Goal: Navigation & Orientation: Find specific page/section

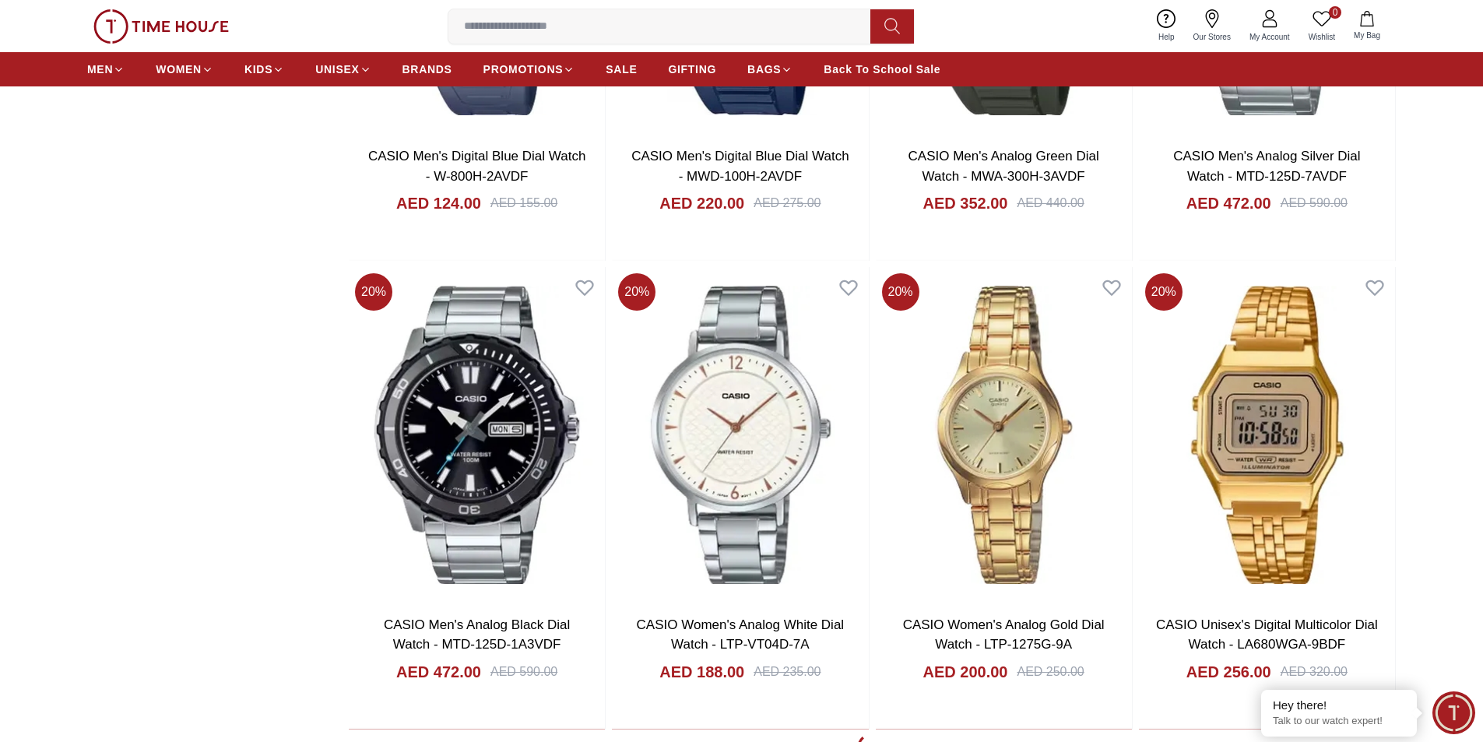
scroll to position [2491, 0]
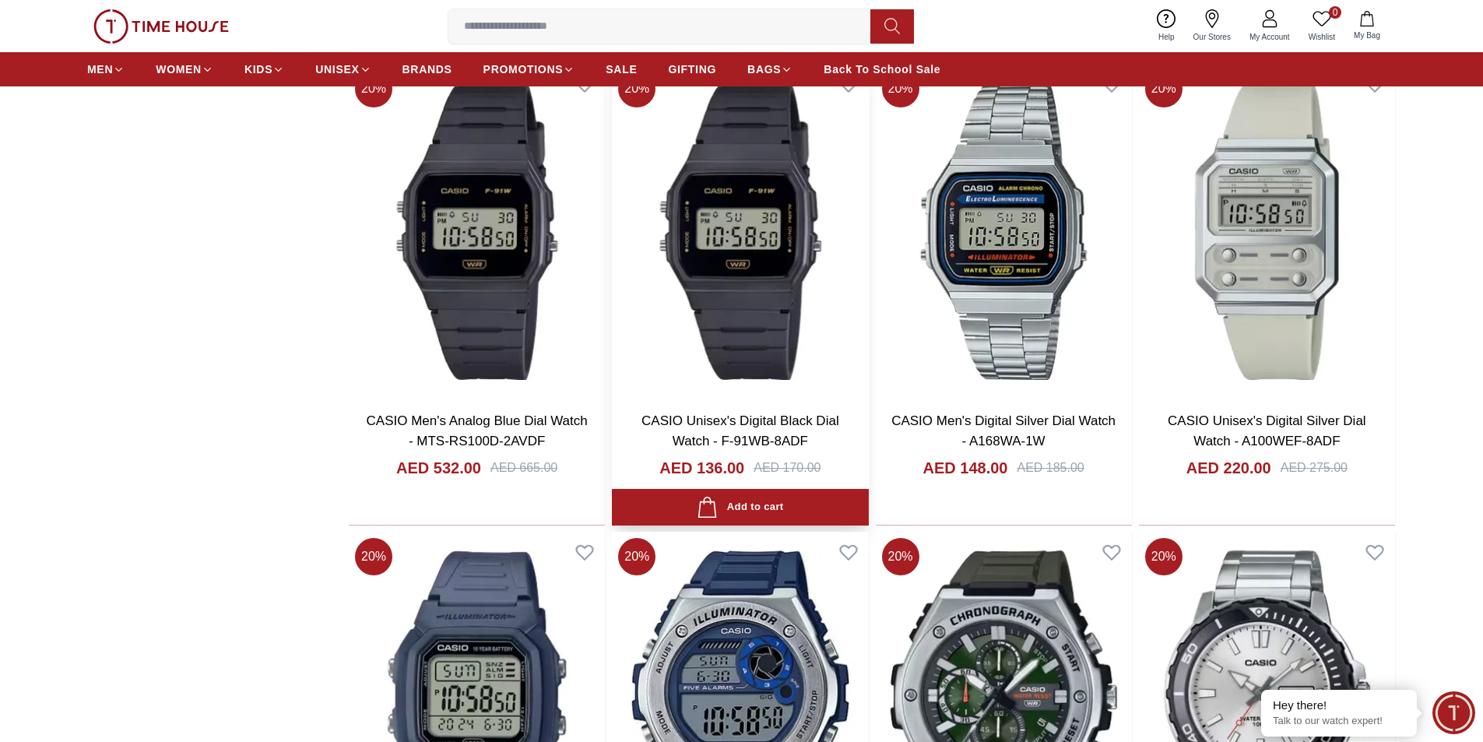
scroll to position [1167, 0]
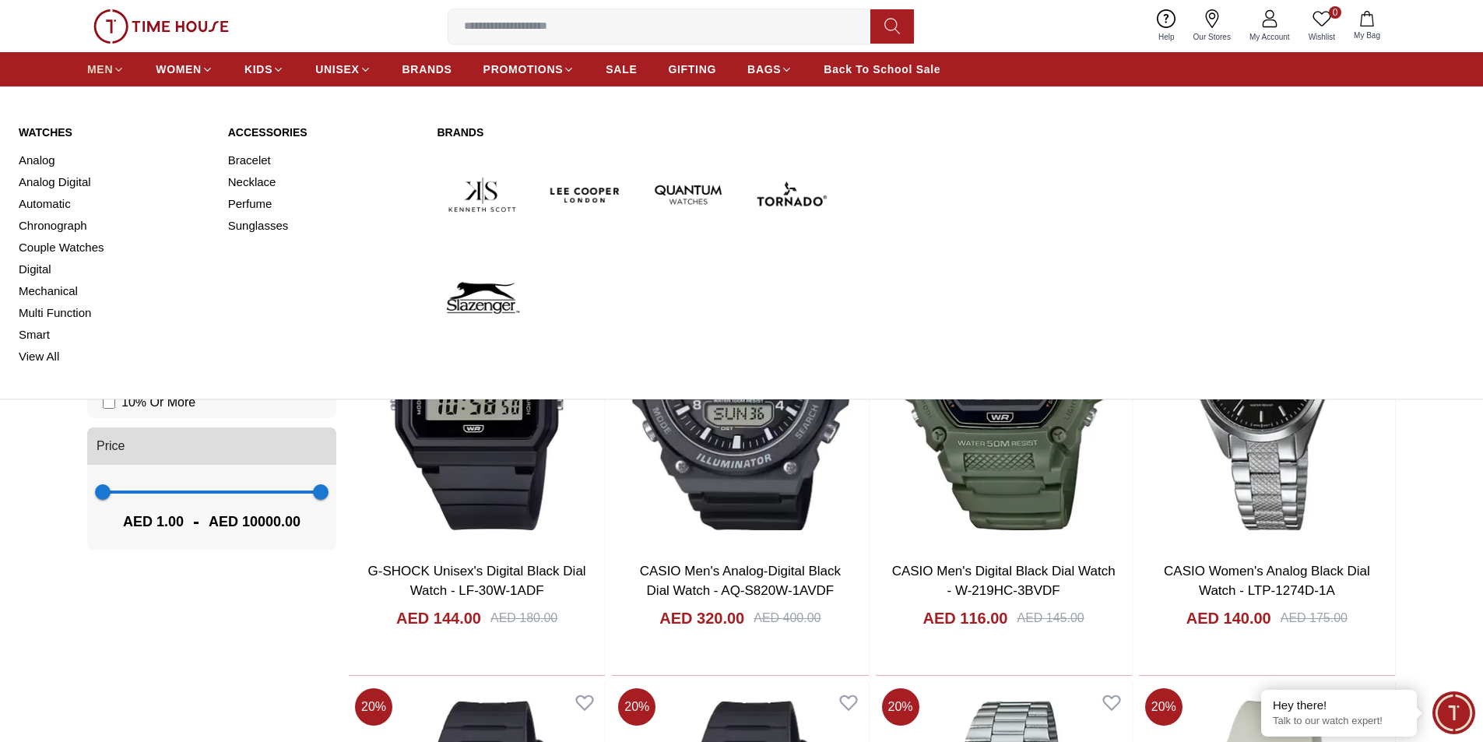
click at [98, 65] on span "MEN" at bounding box center [100, 69] width 26 height 16
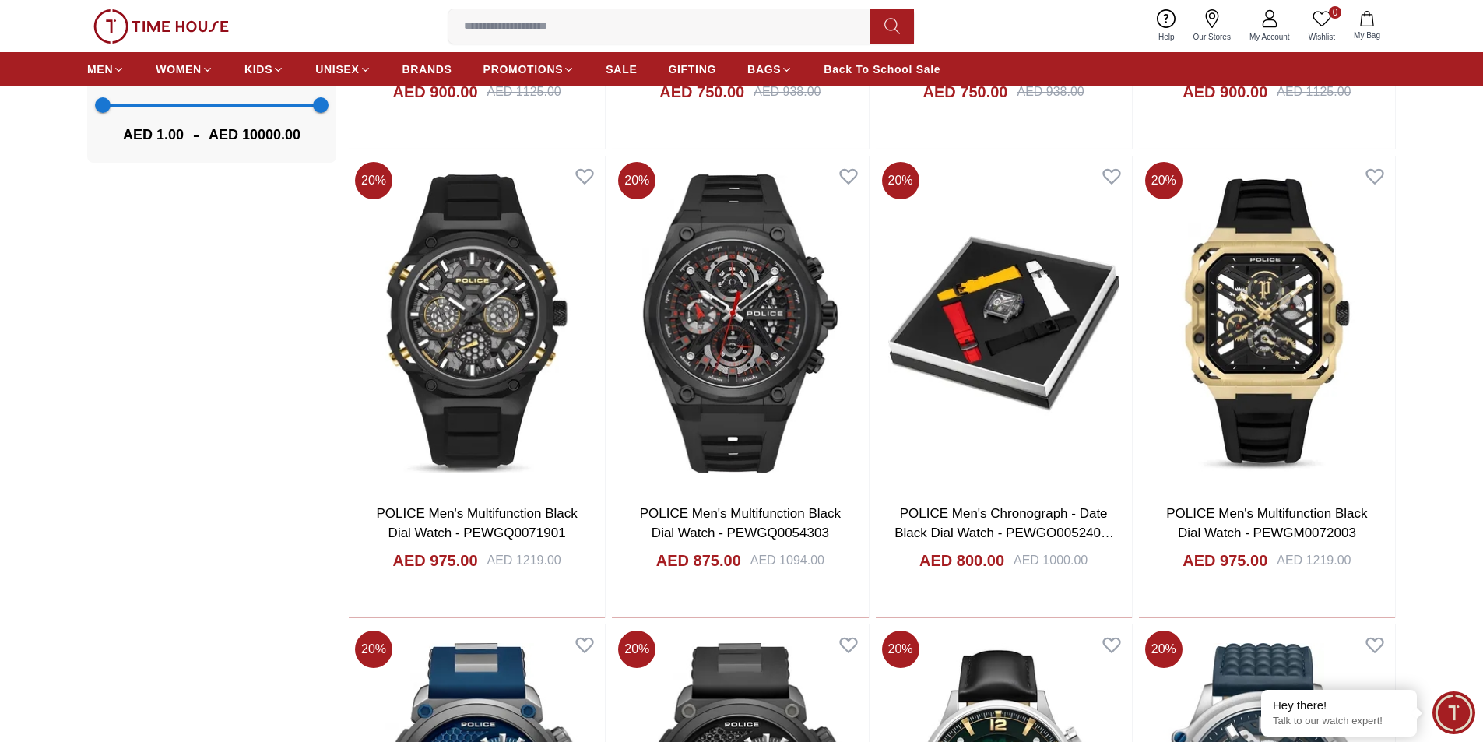
scroll to position [2024, 0]
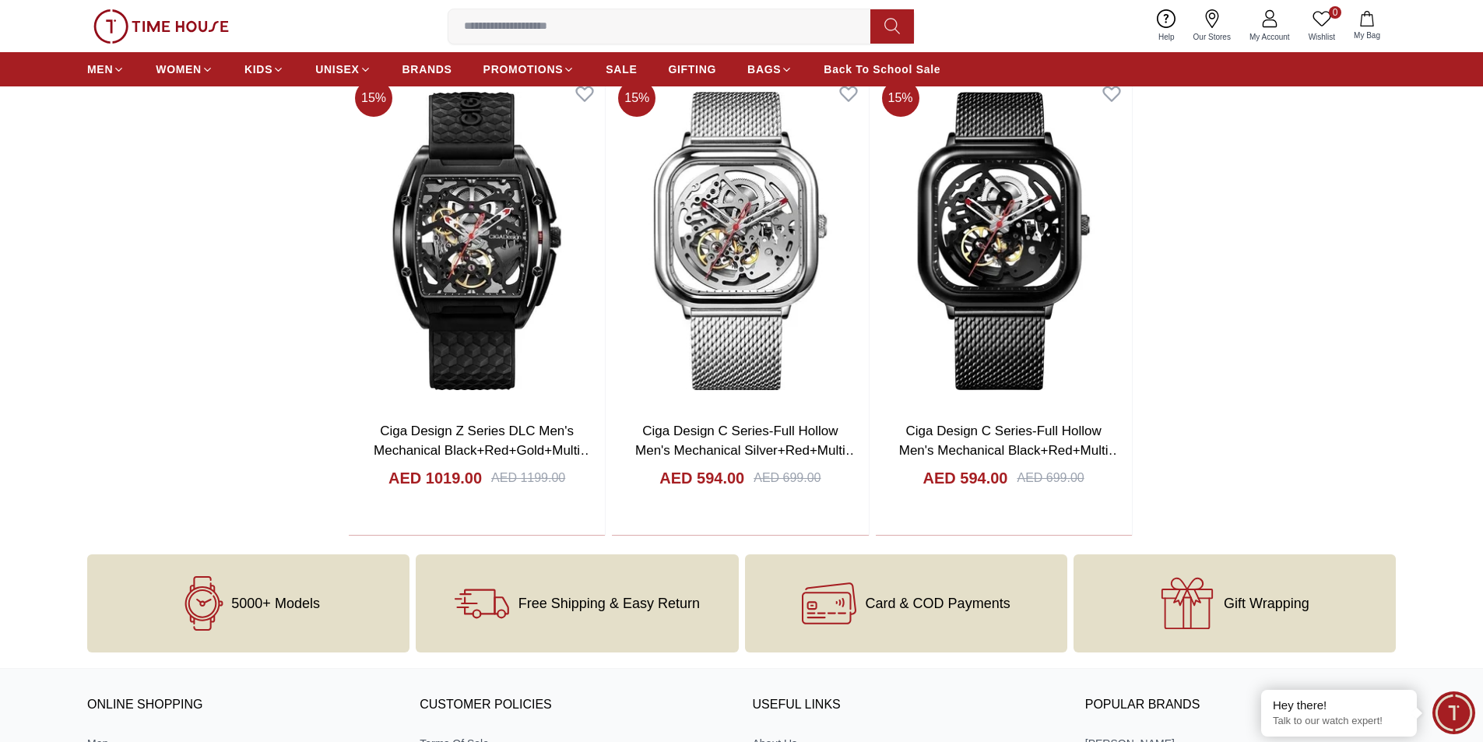
scroll to position [7100, 0]
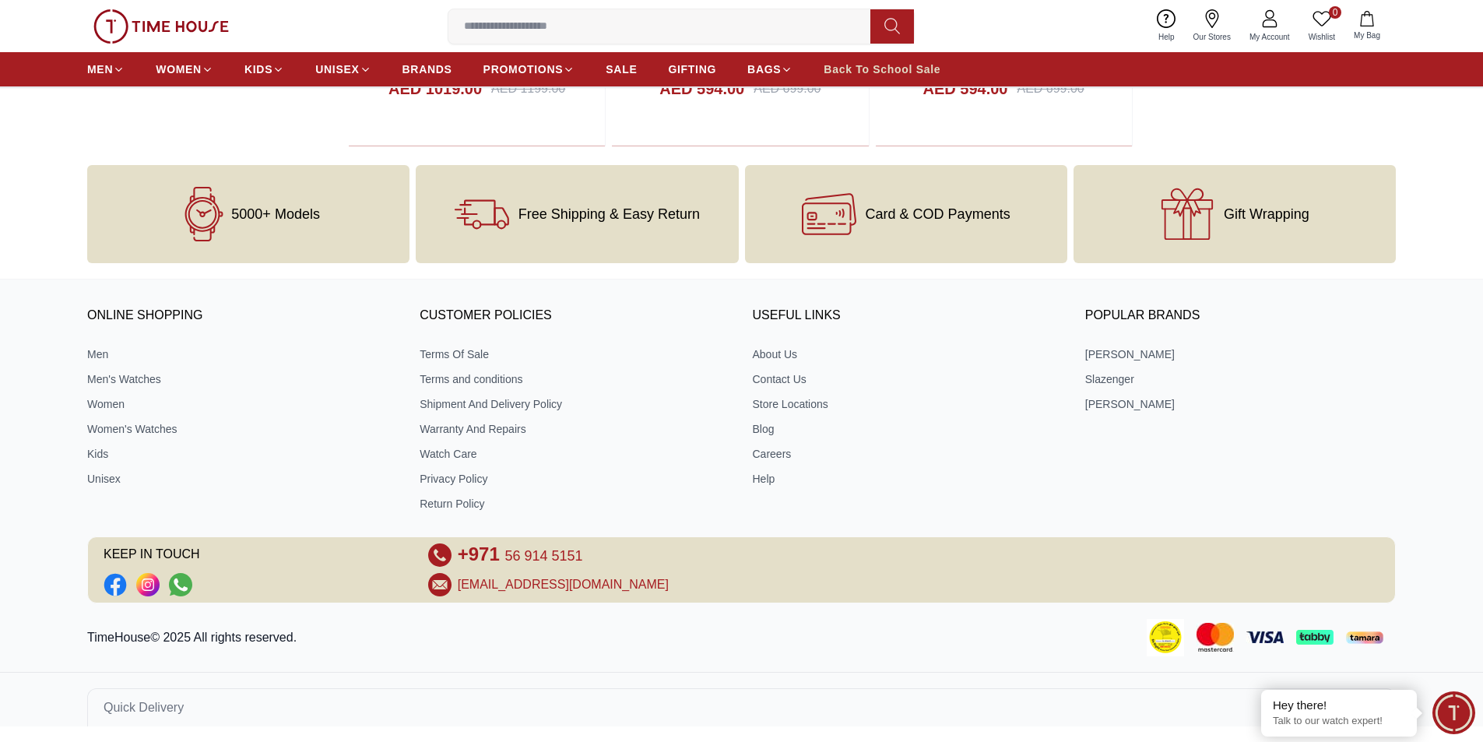
click at [876, 68] on span "Back To School Sale" at bounding box center [881, 69] width 117 height 16
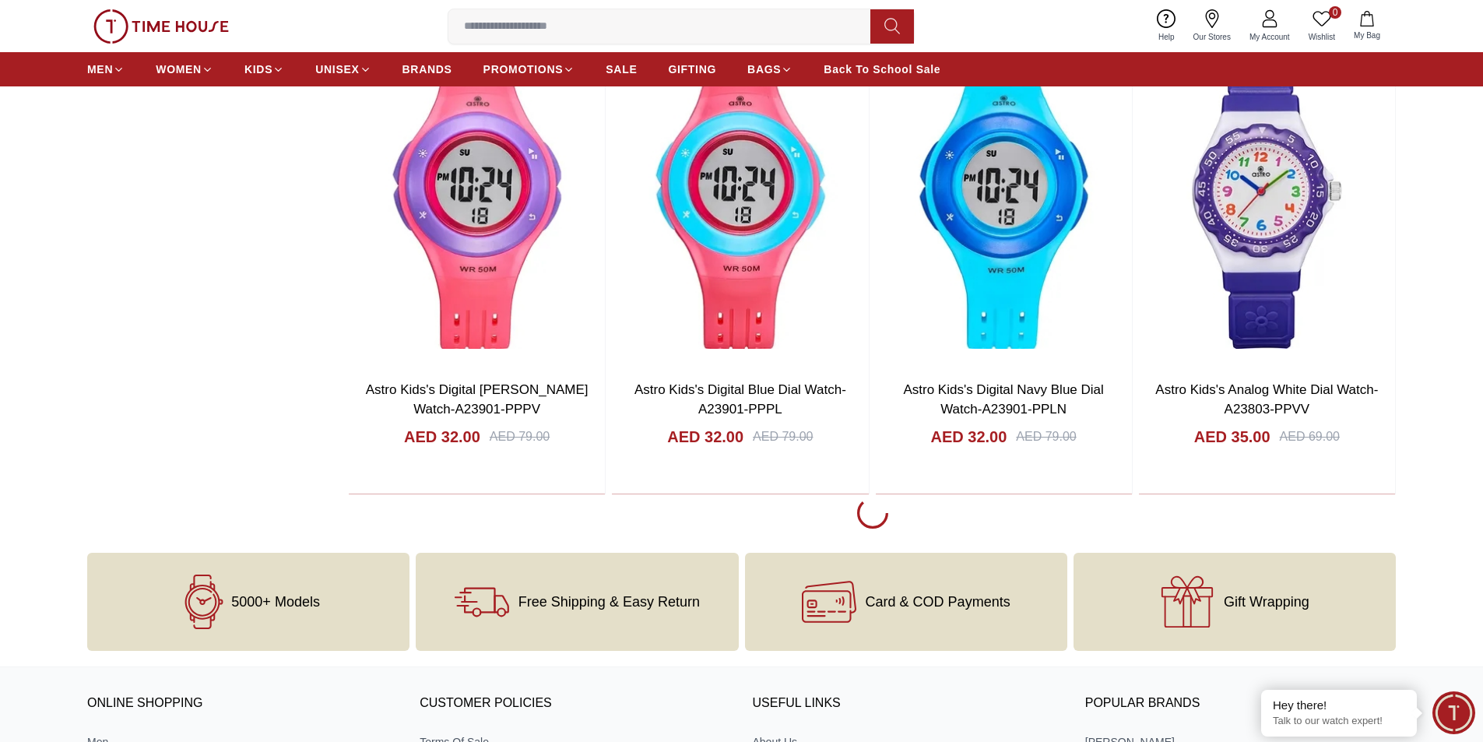
scroll to position [2568, 0]
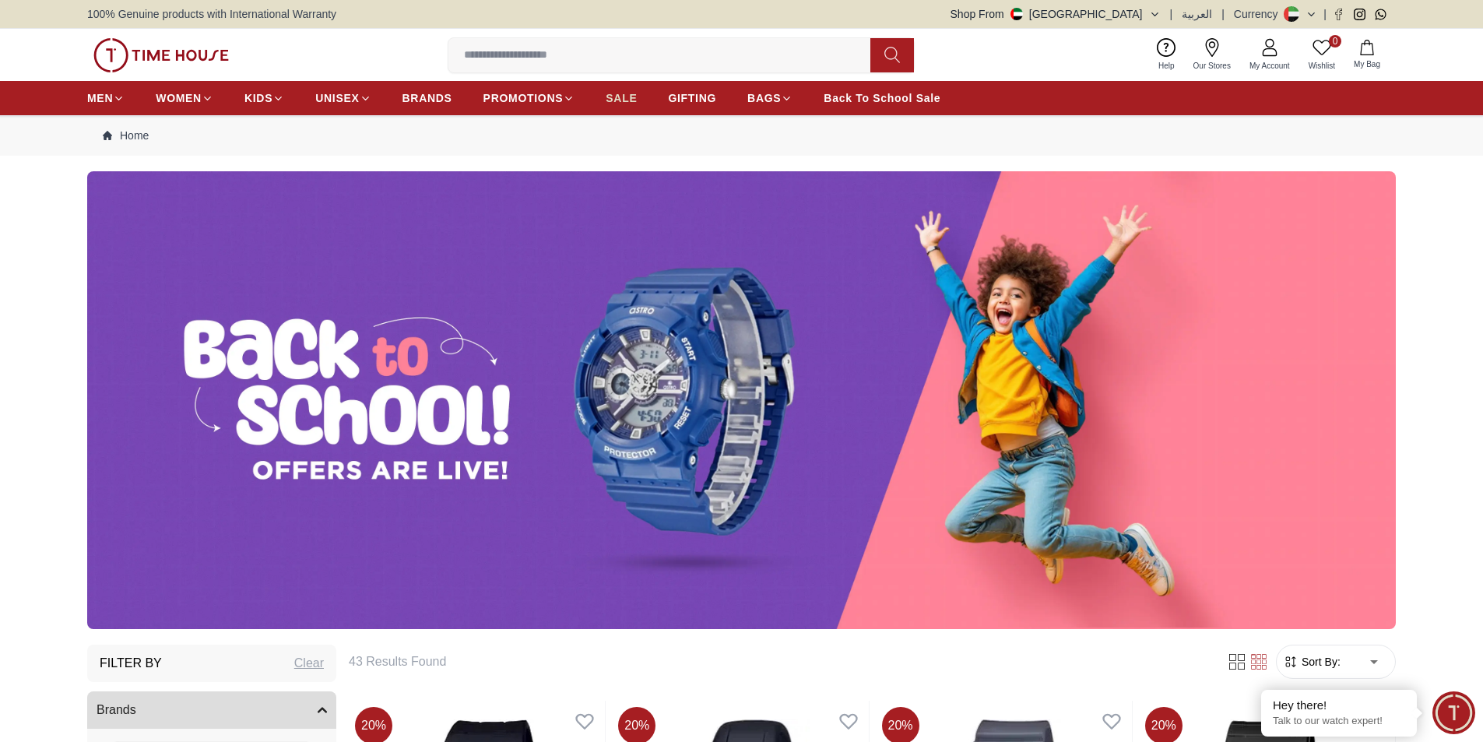
click at [625, 104] on span "SALE" at bounding box center [621, 98] width 31 height 16
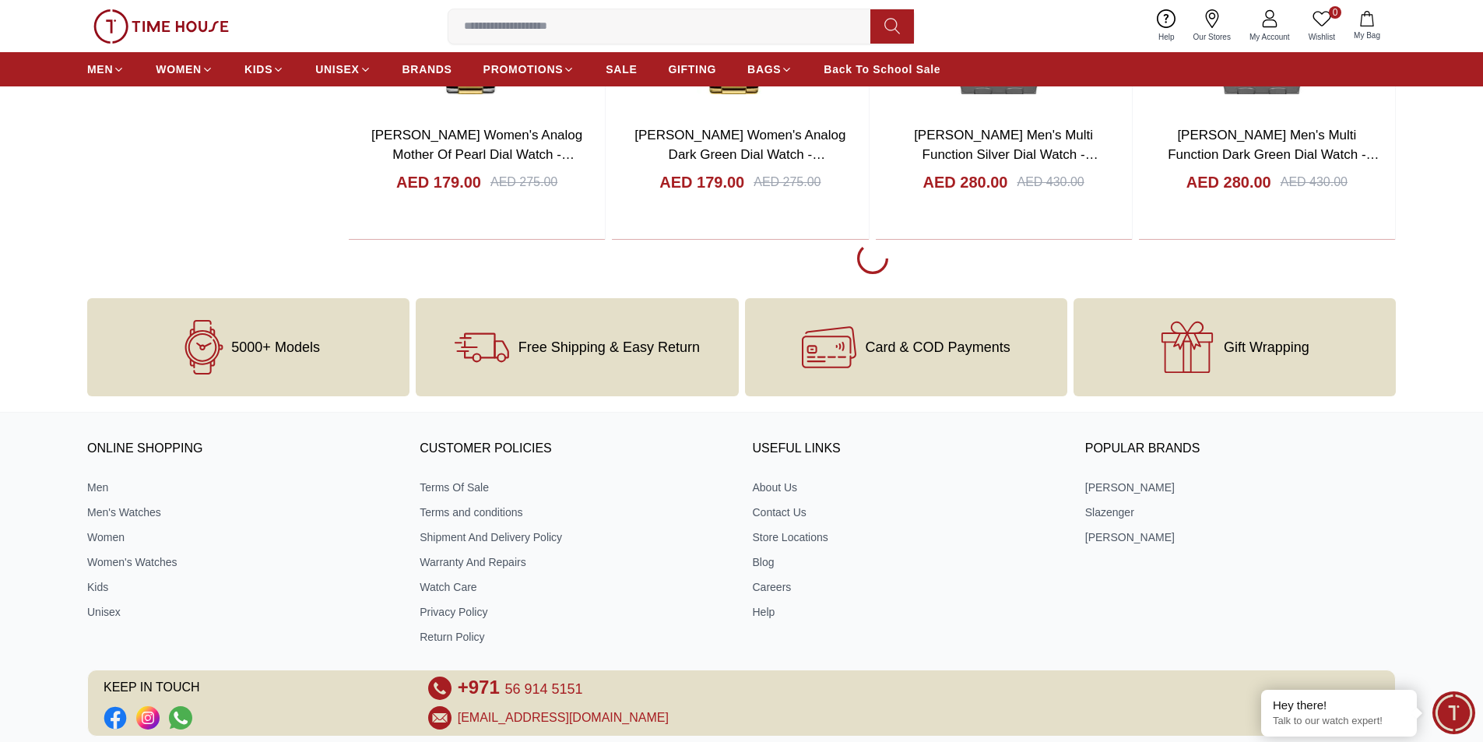
scroll to position [2802, 0]
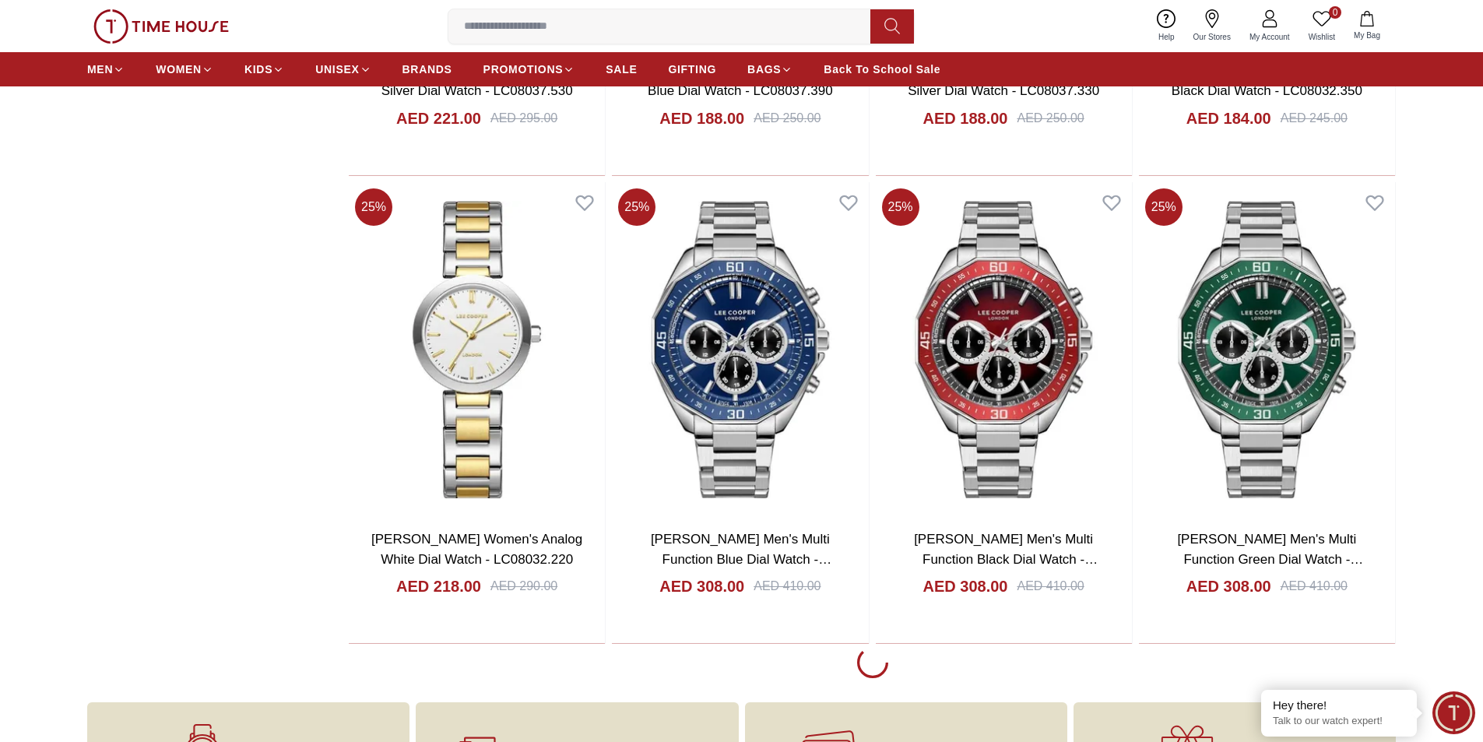
scroll to position [7160, 0]
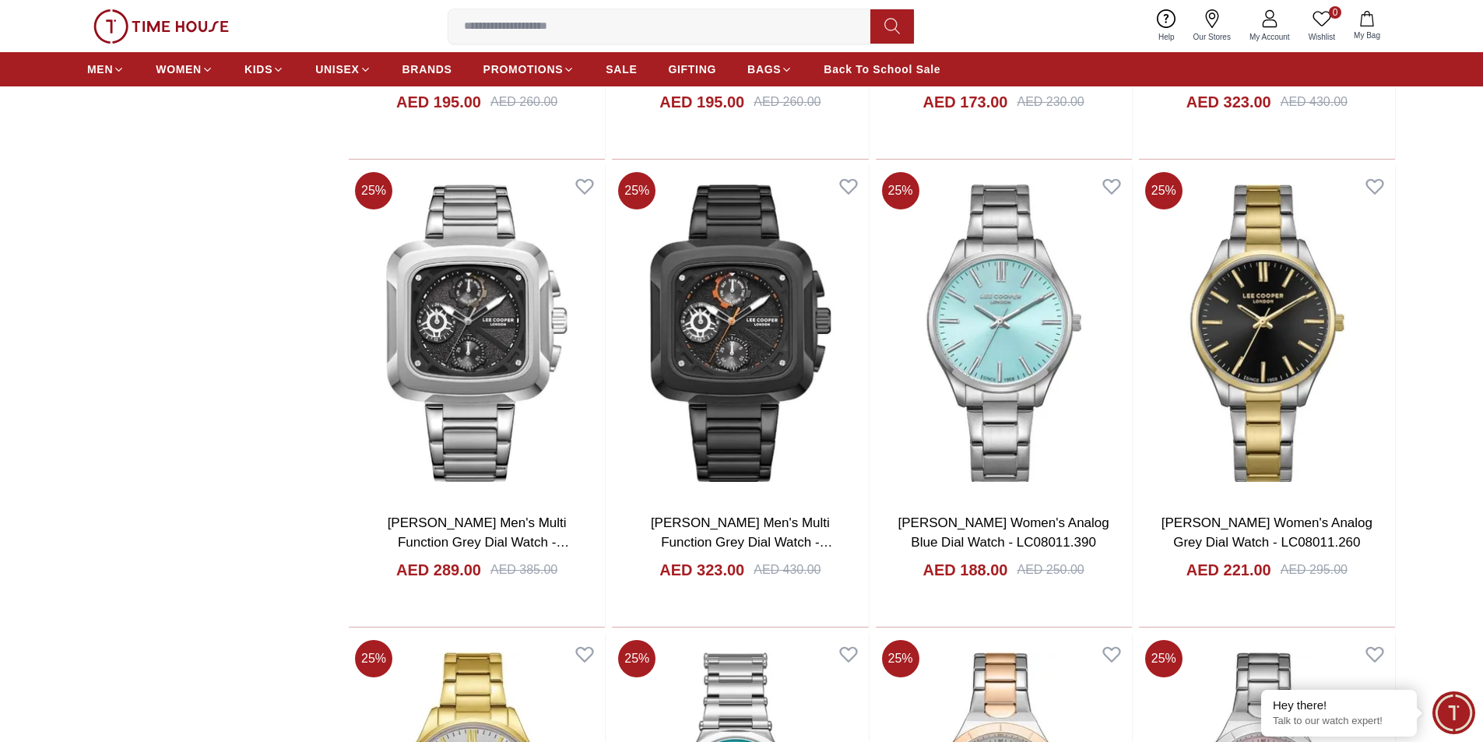
scroll to position [9184, 0]
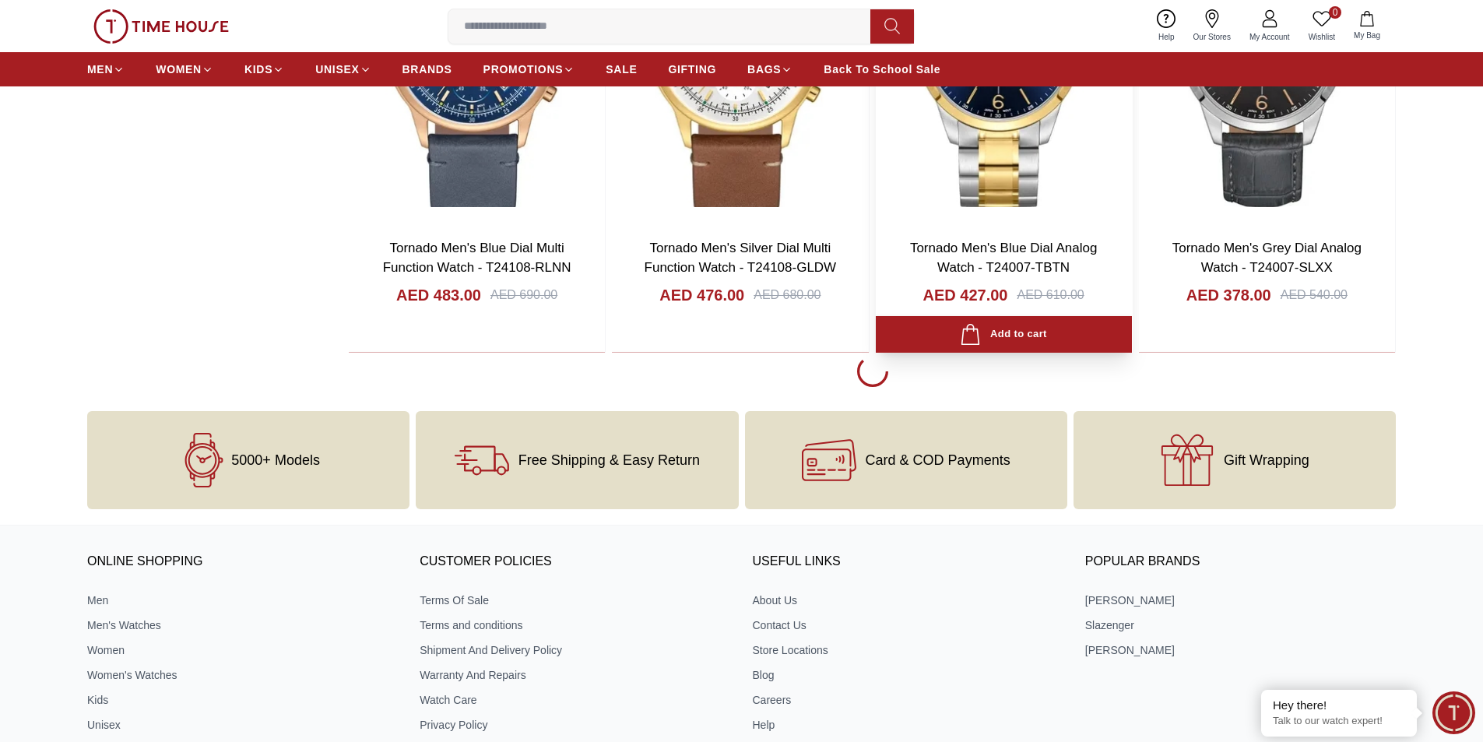
scroll to position [14389, 0]
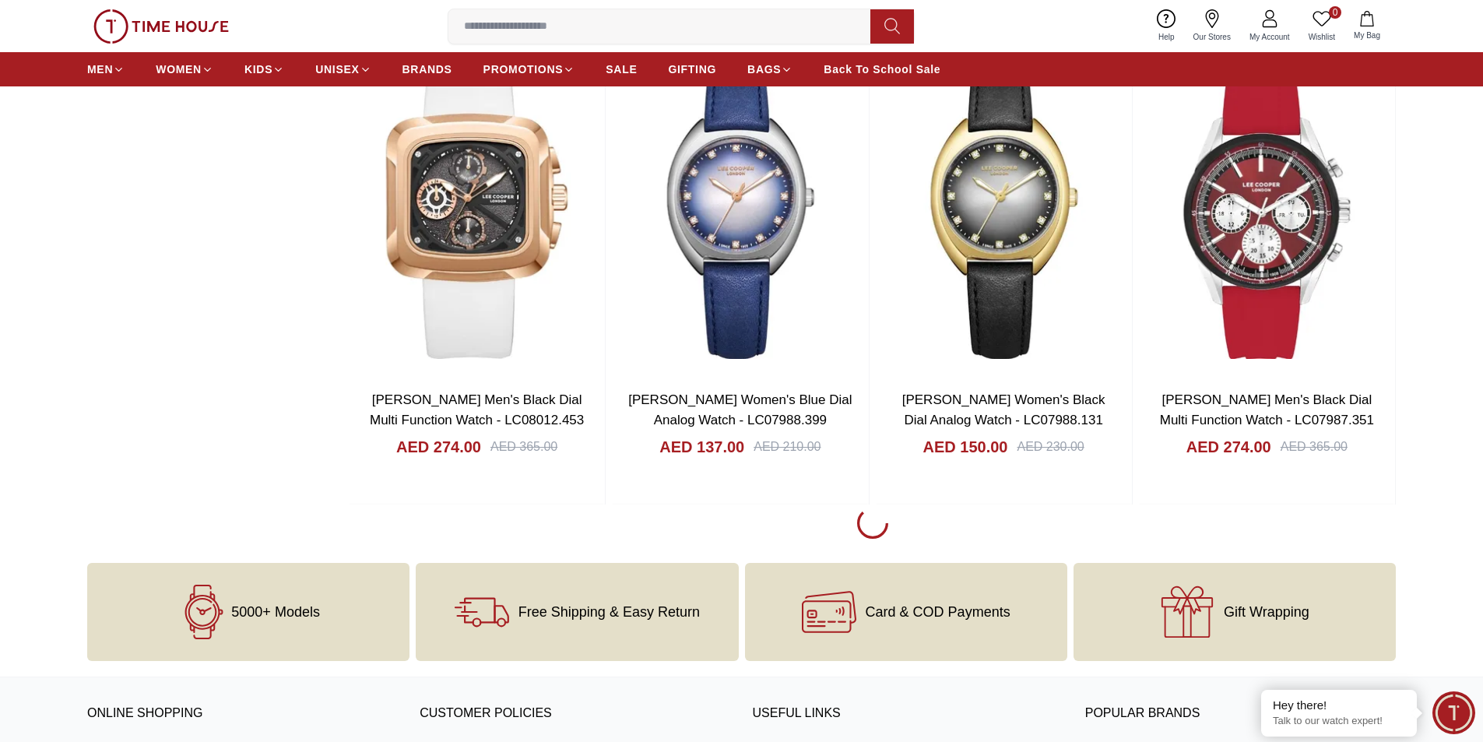
scroll to position [16880, 0]
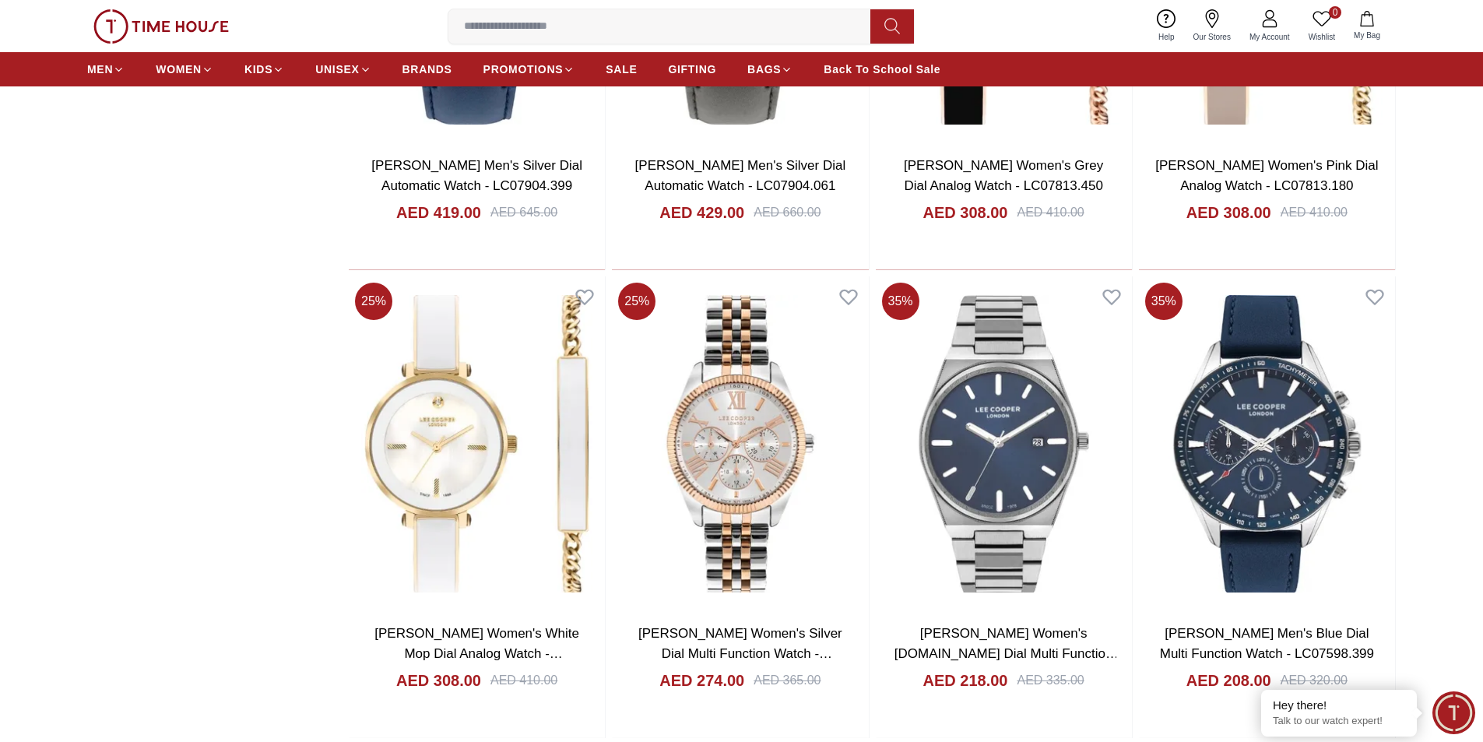
scroll to position [19304, 0]
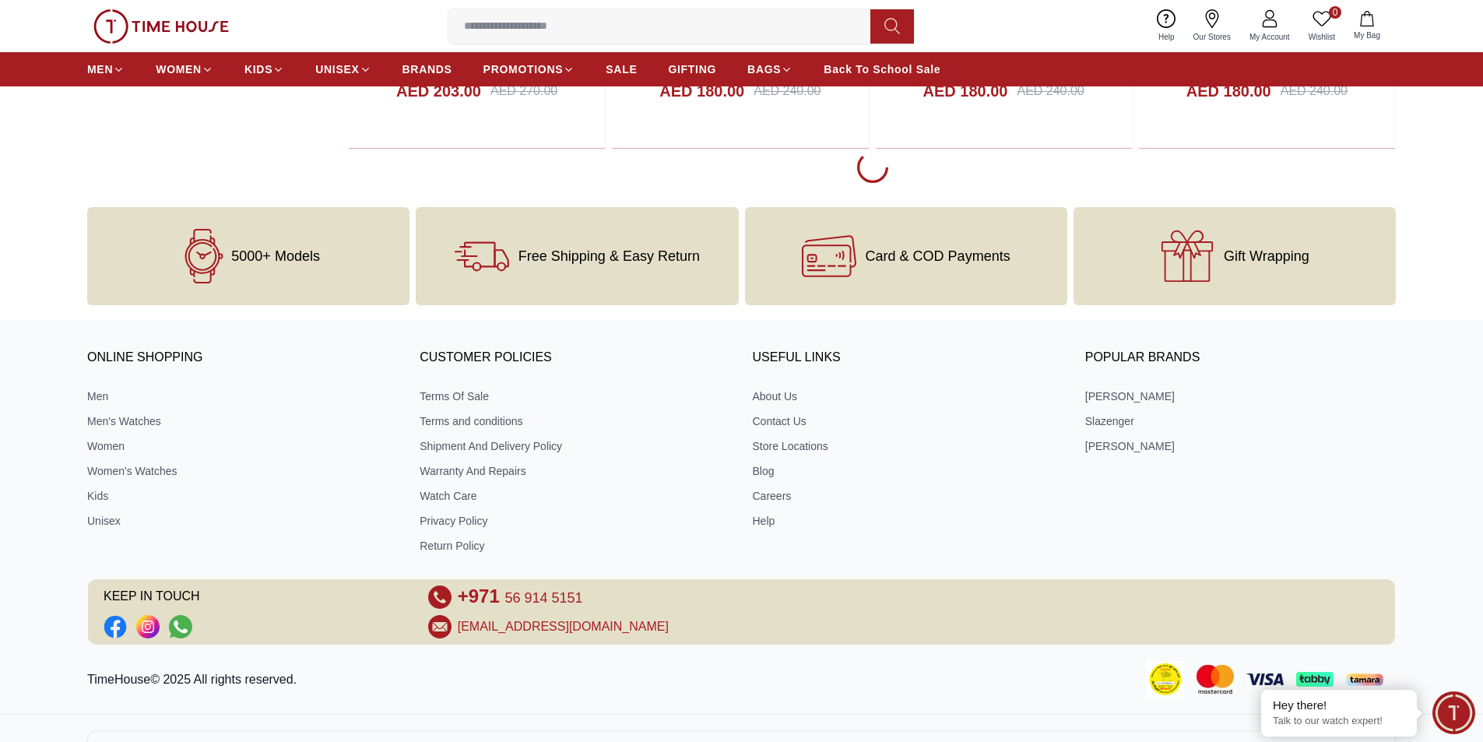
scroll to position [21639, 0]
